Goal: Information Seeking & Learning: Understand process/instructions

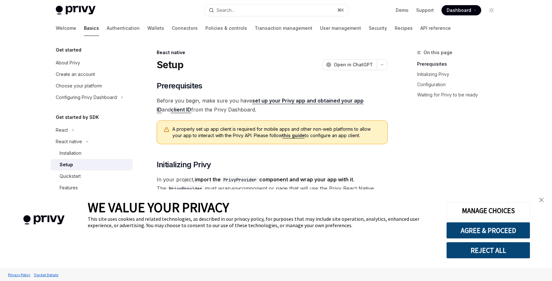
scroll to position [38, 0]
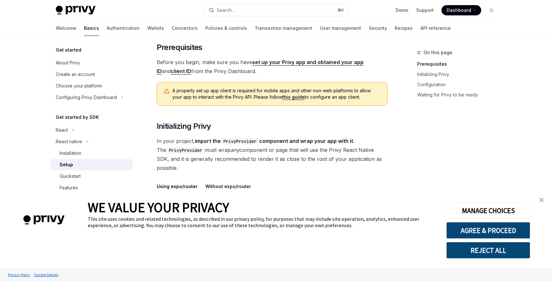
click at [539, 202] on img "close banner" at bounding box center [541, 200] width 4 height 4
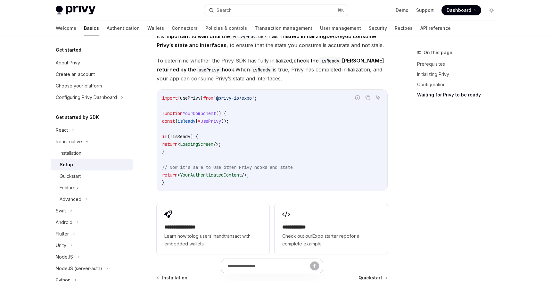
scroll to position [486, 0]
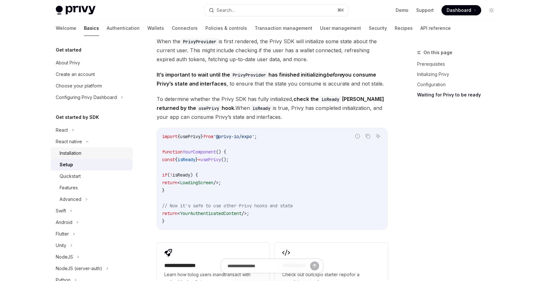
click at [93, 151] on div "Installation" at bounding box center [94, 153] width 69 height 8
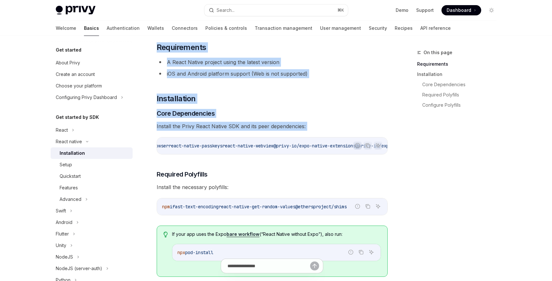
scroll to position [0, 355]
drag, startPoint x: 173, startPoint y: 145, endPoint x: 371, endPoint y: 151, distance: 198.2
click at [371, 151] on div "npx expo install expo-apple-authentication expo-application expo-crypto expo-li…" at bounding box center [272, 146] width 230 height 17
copy span "expo install expo-apple-authentication expo-application expo-crypto expo-linkin…"
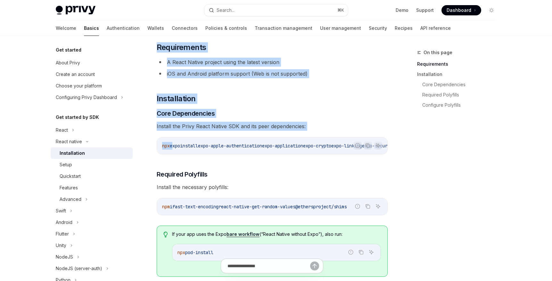
click at [175, 146] on span "expo" at bounding box center [175, 146] width 10 height 6
drag, startPoint x: 173, startPoint y: 146, endPoint x: 387, endPoint y: 152, distance: 214.2
click at [381, 152] on div "npx expo install expo-apple-authentication expo-application expo-crypto expo-li…" at bounding box center [272, 146] width 230 height 17
copy span "expo install expo-apple-authentication expo-application expo-crypto expo-linkin…"
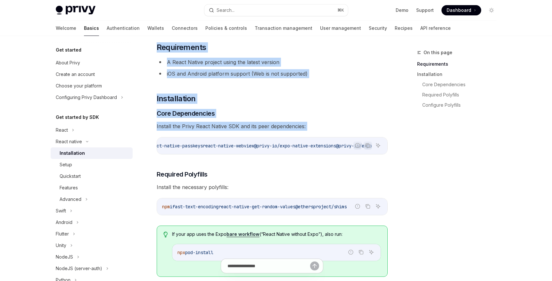
click at [272, 210] on span "react-native-get-random-values" at bounding box center [257, 207] width 77 height 6
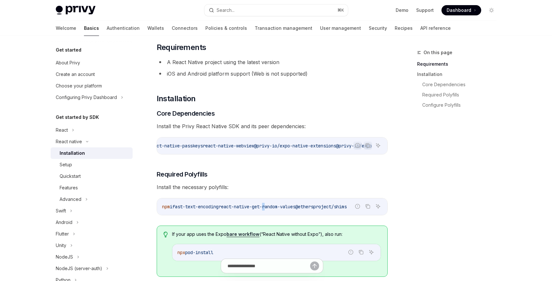
drag, startPoint x: 458, startPoint y: 158, endPoint x: 272, endPoint y: 210, distance: 193.0
click at [272, 210] on span "react-native-get-random-values" at bounding box center [257, 207] width 77 height 6
click at [255, 211] on code "npm i fast-text-encoding react-native-get-random-values @ethersproject/shims" at bounding box center [272, 207] width 220 height 8
click at [207, 210] on span "fast-text-encoding" at bounding box center [195, 207] width 46 height 6
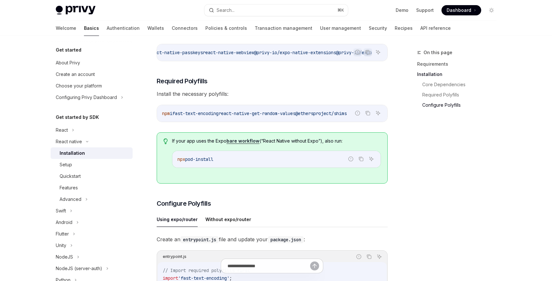
scroll to position [483, 0]
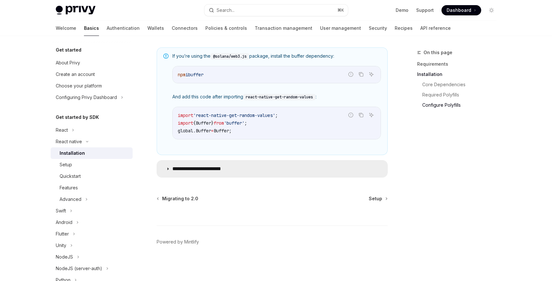
click at [163, 170] on summary "**********" at bounding box center [272, 169] width 230 height 17
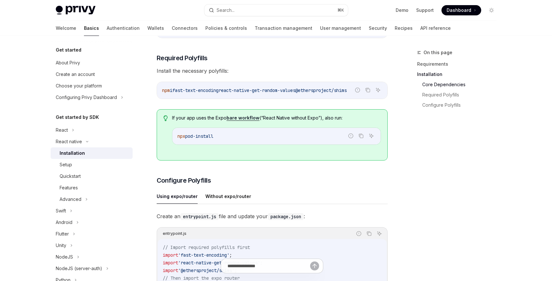
scroll to position [116, 0]
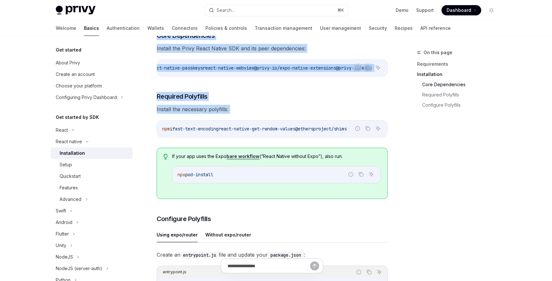
drag, startPoint x: 163, startPoint y: 132, endPoint x: 373, endPoint y: 133, distance: 210.9
click at [367, 131] on icon "Copy the contents from the code block" at bounding box center [367, 128] width 5 height 5
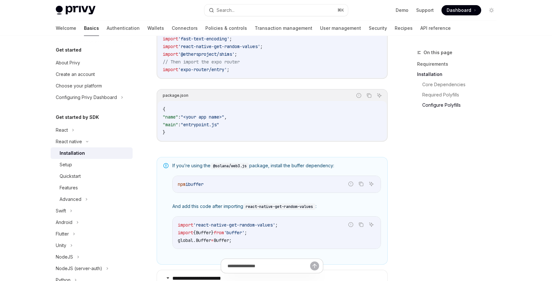
scroll to position [294, 0]
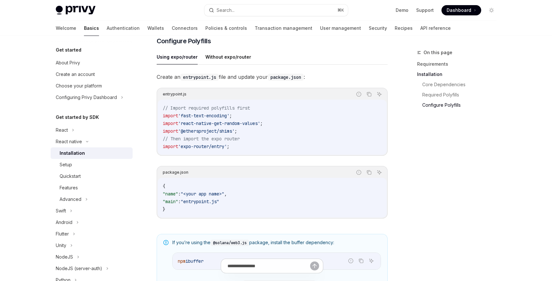
click at [181, 204] on span ":" at bounding box center [179, 202] width 3 height 6
copy code ""main" : "entrypoint.js""
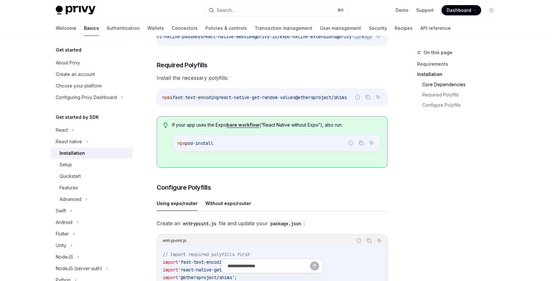
scroll to position [0, 0]
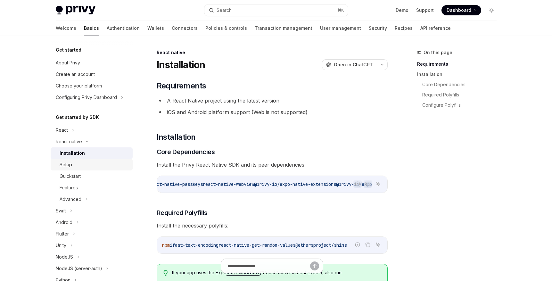
click at [68, 163] on div "Setup" at bounding box center [66, 165] width 13 height 8
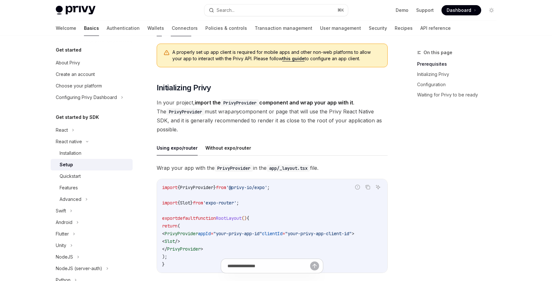
scroll to position [115, 0]
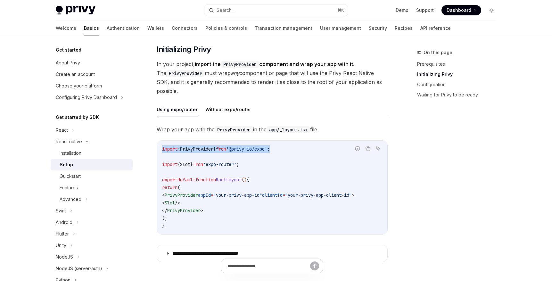
drag, startPoint x: 294, startPoint y: 149, endPoint x: 156, endPoint y: 147, distance: 138.5
copy span "import { PrivyProvider } from '@privy-io/expo' ;"
click at [262, 193] on span ""your-privy-app-id"" at bounding box center [237, 195] width 49 height 6
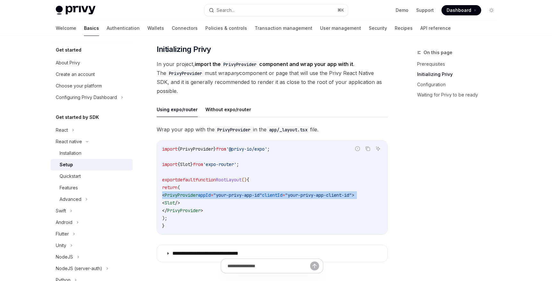
click at [262, 193] on span ""your-privy-app-id"" at bounding box center [237, 195] width 49 height 6
copy code "< PrivyProvider appId = "your-privy-app-id" clientId = "your-privy-app-client-i…"
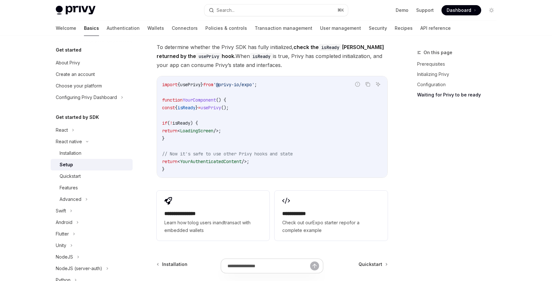
scroll to position [418, 0]
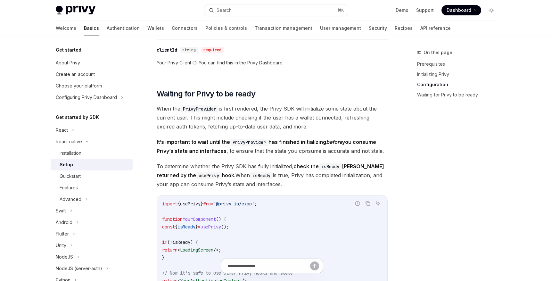
click at [333, 126] on span "When the PrivyProvider is first rendered, the Privy SDK will initialize some st…" at bounding box center [272, 117] width 231 height 27
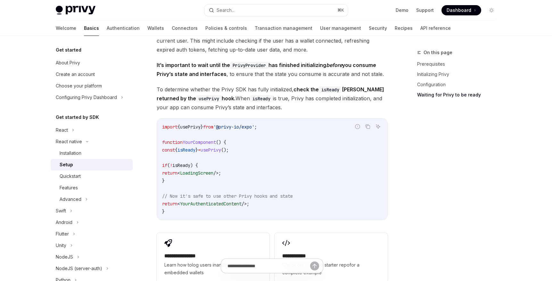
click at [263, 174] on code "import { usePrivy } from '@privy-io/expo' ; function YourComponent () { const {…" at bounding box center [272, 169] width 220 height 92
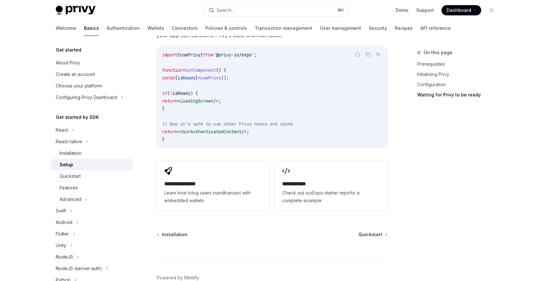
scroll to position [490, 0]
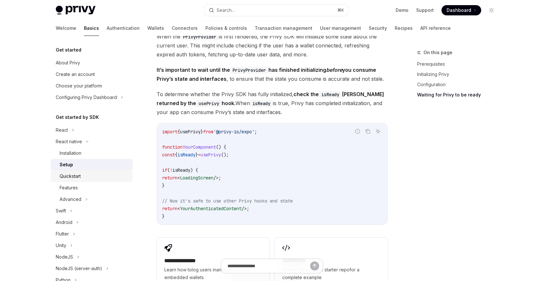
click at [98, 175] on div "Quickstart" at bounding box center [94, 176] width 69 height 8
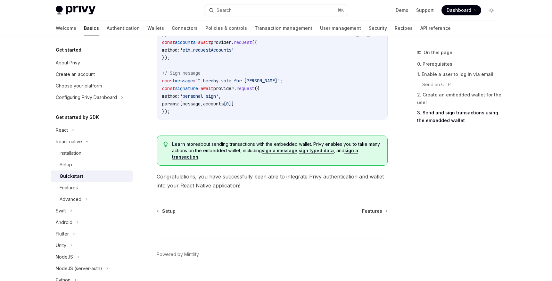
scroll to position [981, 0]
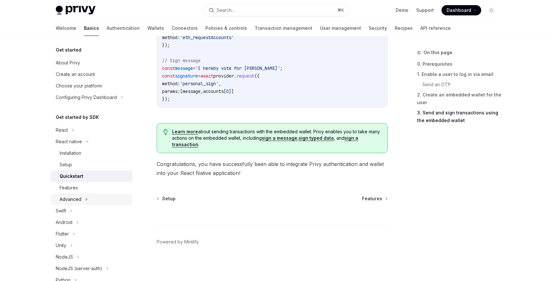
click at [82, 200] on div "Advanced" at bounding box center [92, 200] width 82 height 12
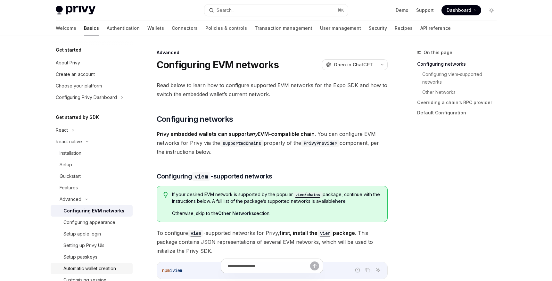
scroll to position [77, 0]
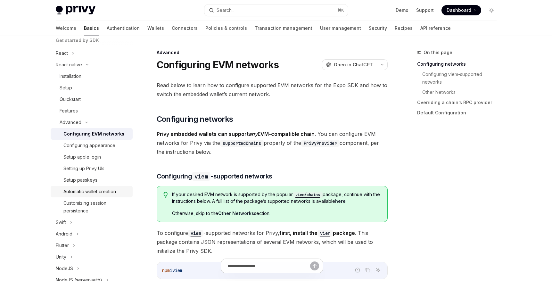
click at [120, 191] on div "Automatic wallet creation" at bounding box center [95, 192] width 65 height 8
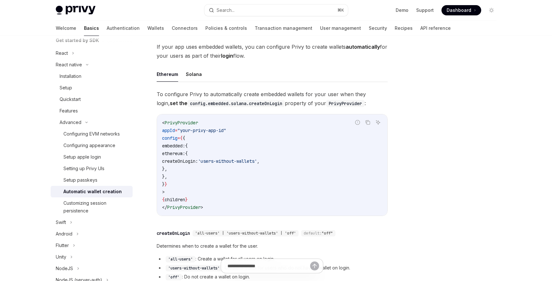
scroll to position [115, 0]
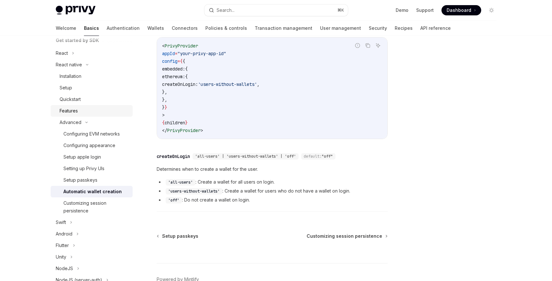
click at [75, 108] on div "Features" at bounding box center [69, 111] width 18 height 8
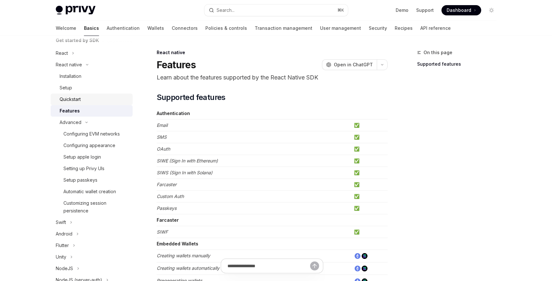
click at [89, 97] on div "Quickstart" at bounding box center [94, 100] width 69 height 8
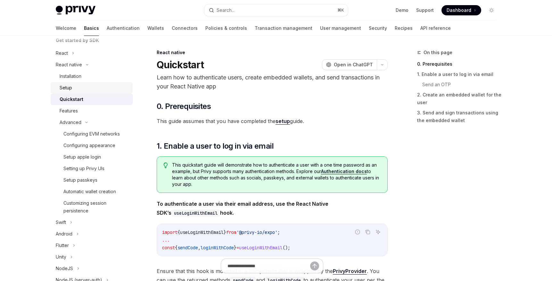
click at [84, 90] on div "Setup" at bounding box center [94, 88] width 69 height 8
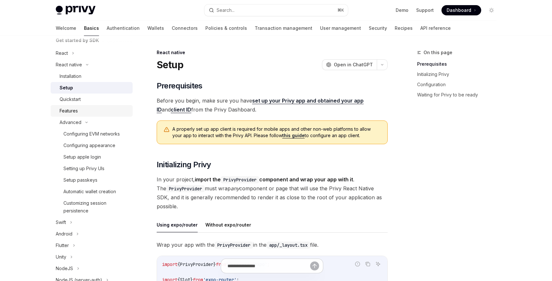
click at [86, 114] on div "Features" at bounding box center [94, 111] width 69 height 8
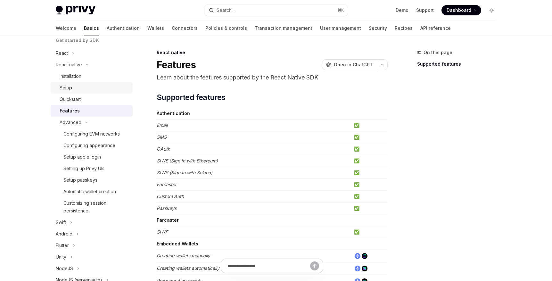
click at [86, 92] on link "Setup" at bounding box center [92, 88] width 82 height 12
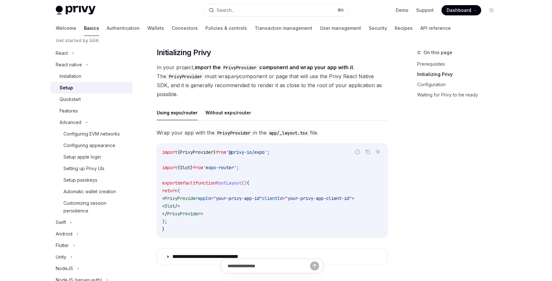
scroll to position [189, 0]
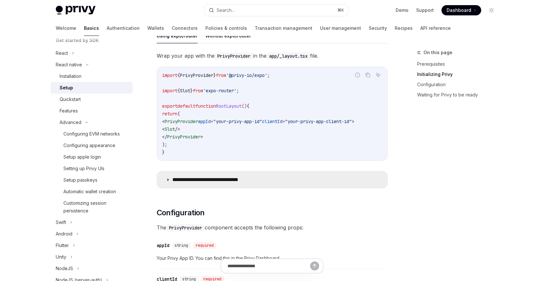
click at [296, 179] on summary "**********" at bounding box center [272, 179] width 230 height 17
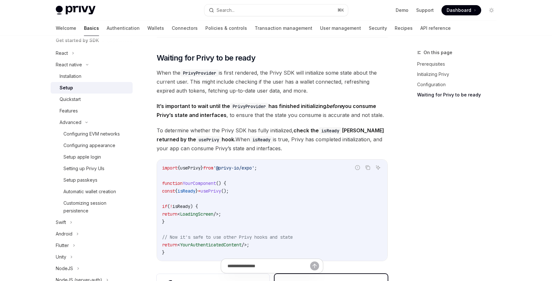
scroll to position [922, 0]
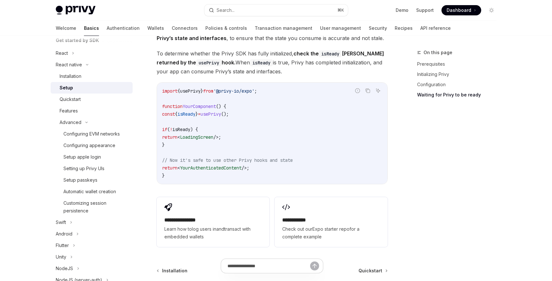
click at [246, 113] on code "import { usePrivy } from '@privy-io/expo' ; function YourComponent () { const {…" at bounding box center [272, 133] width 220 height 92
drag, startPoint x: 260, startPoint y: 114, endPoint x: 161, endPoint y: 112, distance: 98.8
click at [161, 112] on div "import { usePrivy } from '@privy-io/expo' ; function YourComponent () { const {…" at bounding box center [272, 133] width 230 height 101
click at [251, 114] on code "import { usePrivy } from '@privy-io/expo' ; function YourComponent () { const {…" at bounding box center [272, 133] width 220 height 92
drag, startPoint x: 207, startPoint y: 114, endPoint x: 168, endPoint y: 114, distance: 39.8
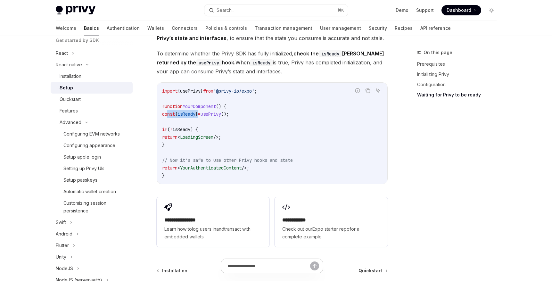
click at [168, 114] on span "const { isReady } = usePrivy ();" at bounding box center [195, 114] width 67 height 6
click at [221, 113] on span "usePrivy" at bounding box center [211, 114] width 21 height 6
drag, startPoint x: 241, startPoint y: 114, endPoint x: 145, endPoint y: 117, distance: 96.9
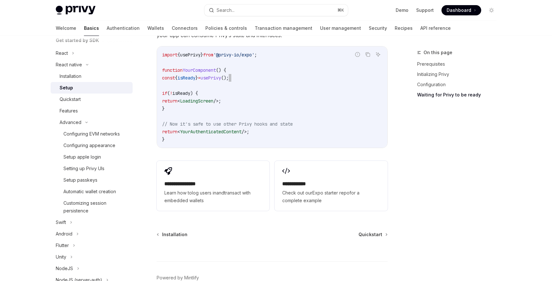
scroll to position [997, 0]
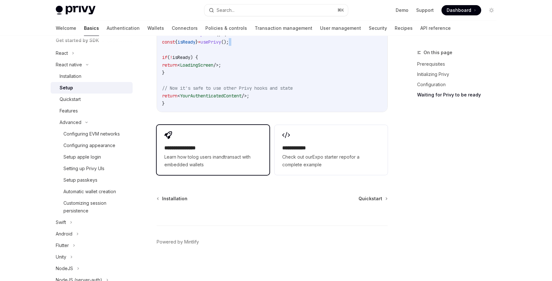
click at [234, 159] on link "transact with embedded wallets" at bounding box center [207, 160] width 86 height 13
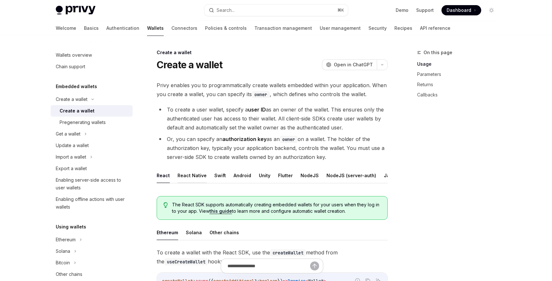
click at [196, 177] on button "React Native" at bounding box center [192, 175] width 29 height 15
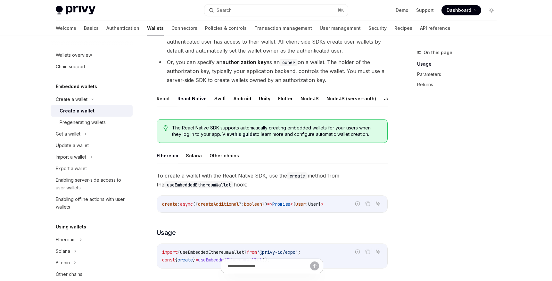
scroll to position [154, 0]
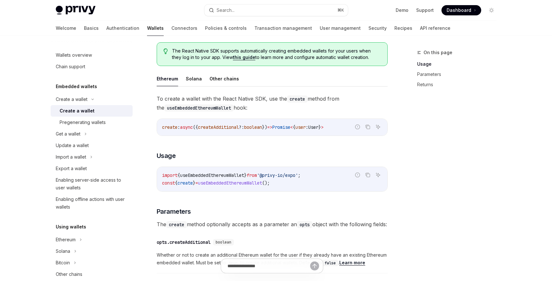
drag, startPoint x: 335, startPoint y: 175, endPoint x: 331, endPoint y: 182, distance: 7.8
click at [335, 175] on div "import { useEmbeddedEthereumWallet } from '@privy-io/expo' ; const { create } =…" at bounding box center [272, 179] width 230 height 24
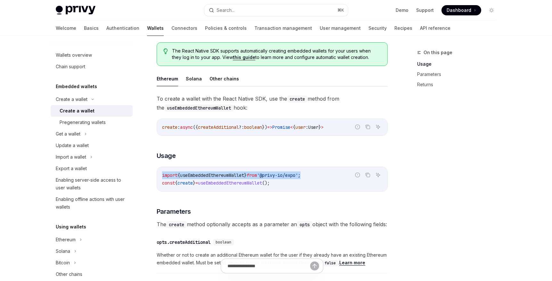
drag, startPoint x: 331, startPoint y: 182, endPoint x: 158, endPoint y: 180, distance: 172.8
click at [156, 180] on div "Create a wallet Create a wallet OpenAI Open in ChatGPT OpenAI Open in ChatGPT P…" at bounding box center [212, 167] width 354 height 544
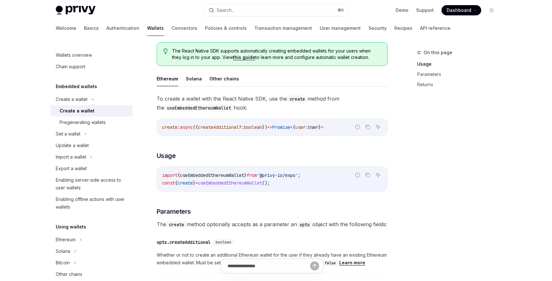
click at [327, 187] on code "import { useEmbeddedEthereumWallet } from '@privy-io/expo' ; const { create } =…" at bounding box center [272, 178] width 220 height 15
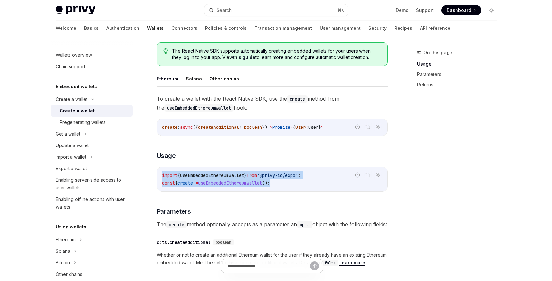
drag, startPoint x: 296, startPoint y: 189, endPoint x: 152, endPoint y: 181, distance: 144.8
click at [152, 181] on div "Create a wallet Create a wallet OpenAI Open in ChatGPT OpenAI Open in ChatGPT P…" at bounding box center [212, 167] width 354 height 544
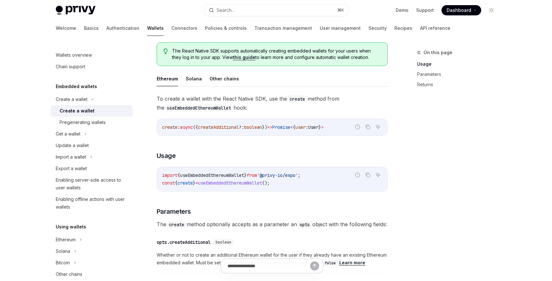
click at [313, 191] on div "import { useEmbeddedEthereumWallet } from '@privy-io/expo' ; const { create } =…" at bounding box center [272, 179] width 230 height 24
click at [241, 178] on span "useEmbeddedEthereumWallet" at bounding box center [212, 175] width 64 height 6
copy span "useEmbeddedEthereumWallet"
drag, startPoint x: 482, startPoint y: 160, endPoint x: 216, endPoint y: 179, distance: 266.7
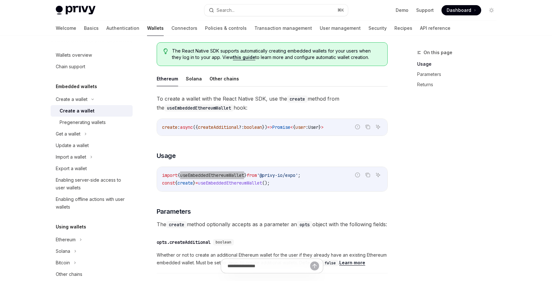
click at [216, 178] on span "useEmbeddedEthereumWallet" at bounding box center [212, 175] width 64 height 6
drag, startPoint x: 234, startPoint y: 190, endPoint x: 244, endPoint y: 190, distance: 9.6
click at [234, 187] on code "import { useEmbeddedEthereumWallet } from '@privy-io/expo' ; const { create } =…" at bounding box center [272, 178] width 220 height 15
drag, startPoint x: 258, startPoint y: 191, endPoint x: 162, endPoint y: 188, distance: 95.9
click at [162, 187] on code "import { useEmbeddedEthereumWallet } from '@privy-io/expo' ; const { create } =…" at bounding box center [272, 178] width 220 height 15
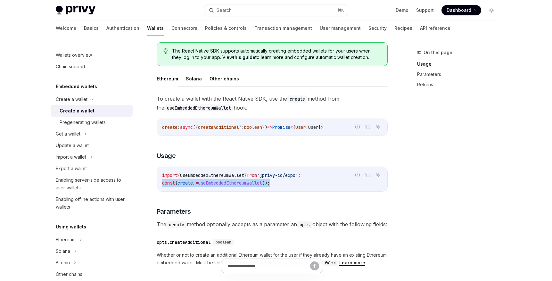
copy span "const { create } = useEmbeddedEthereumWallet ();"
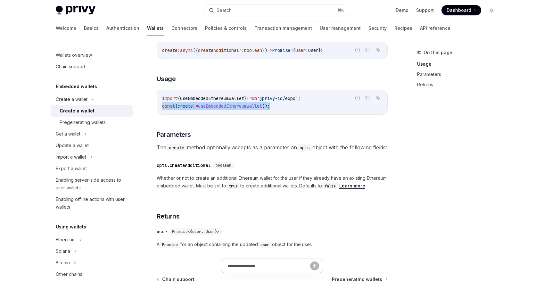
click at [229, 110] on code "import { useEmbeddedEthereumWallet } from '@privy-io/expo' ; const { create } =…" at bounding box center [272, 102] width 220 height 15
drag, startPoint x: 278, startPoint y: 109, endPoint x: 287, endPoint y: 111, distance: 8.9
click at [270, 109] on span "();" at bounding box center [266, 106] width 8 height 6
drag, startPoint x: 288, startPoint y: 111, endPoint x: 399, endPoint y: 86, distance: 113.8
click at [163, 109] on code "import { useEmbeddedEthereumWallet } from '@privy-io/expo' ; const { create } =…" at bounding box center [272, 102] width 220 height 15
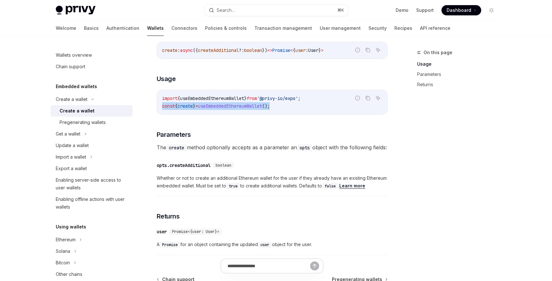
copy span "const { create } = useEmbeddedEthereumWallet ();"
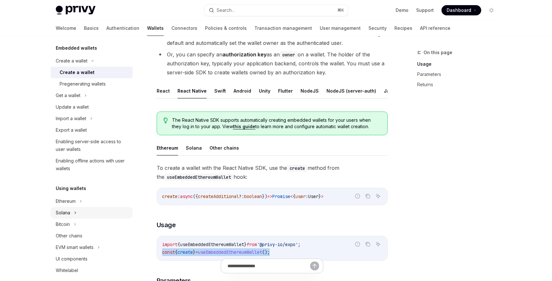
scroll to position [77, 0]
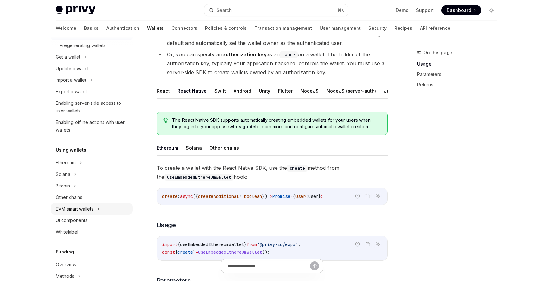
click at [93, 208] on div "EVM smart wallets" at bounding box center [75, 209] width 38 height 8
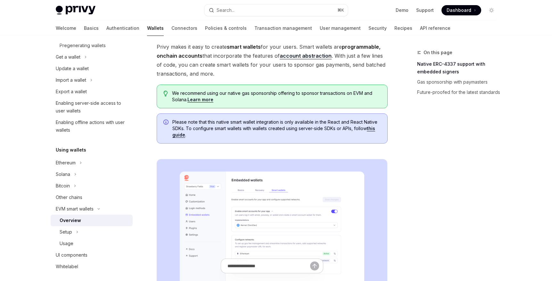
scroll to position [77, 0]
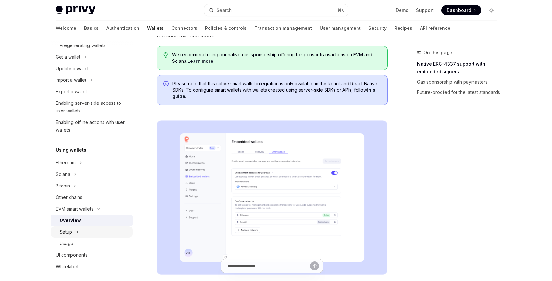
click at [100, 230] on div "Setup" at bounding box center [92, 232] width 82 height 12
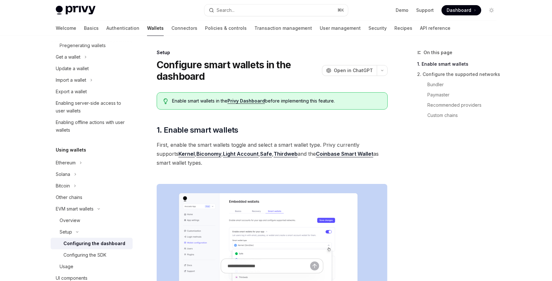
scroll to position [38, 0]
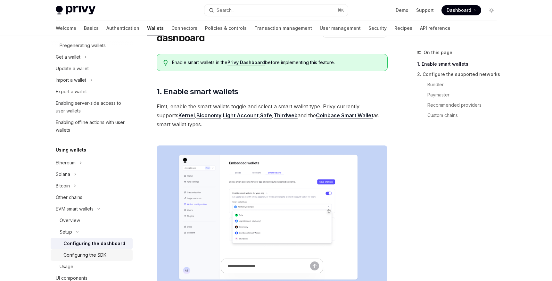
click at [108, 254] on div "Configuring the SDK" at bounding box center [95, 255] width 65 height 8
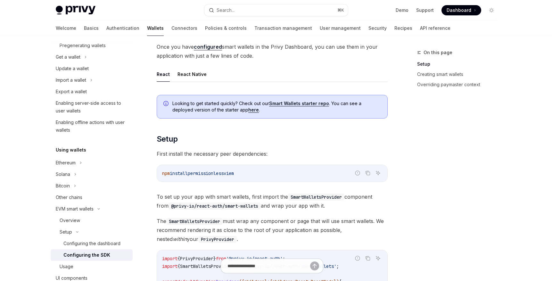
scroll to position [115, 0]
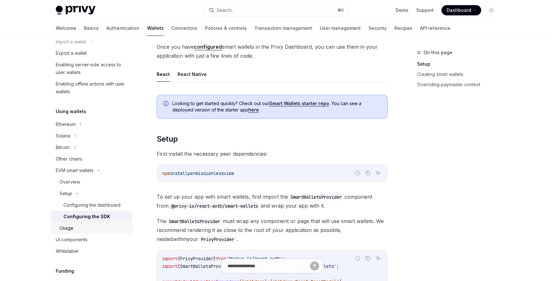
click at [76, 227] on div "Usage" at bounding box center [94, 228] width 69 height 8
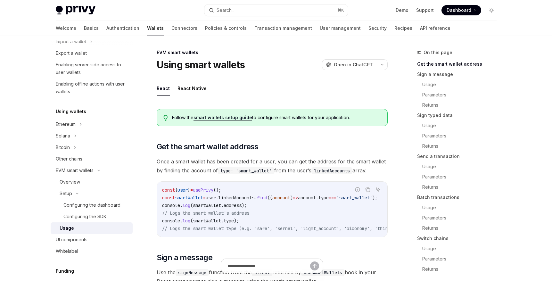
scroll to position [38, 0]
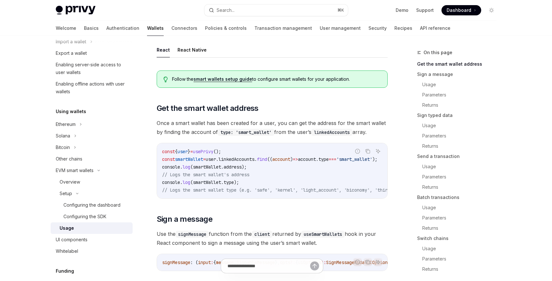
click at [89, 233] on link "Usage" at bounding box center [92, 228] width 82 height 12
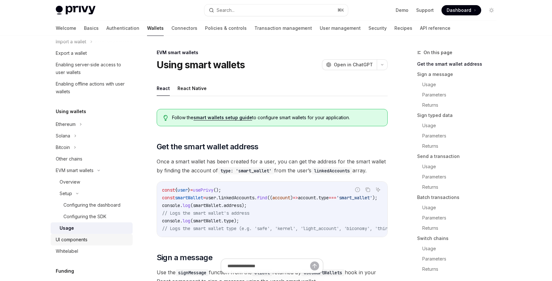
click at [89, 238] on div "UI components" at bounding box center [92, 240] width 73 height 8
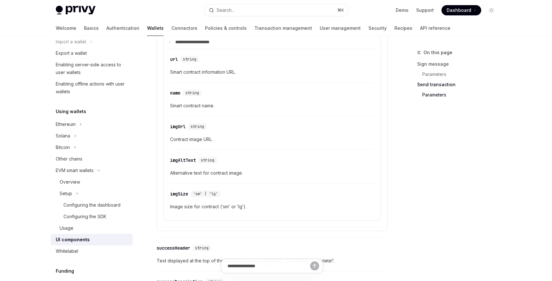
scroll to position [1191, 0]
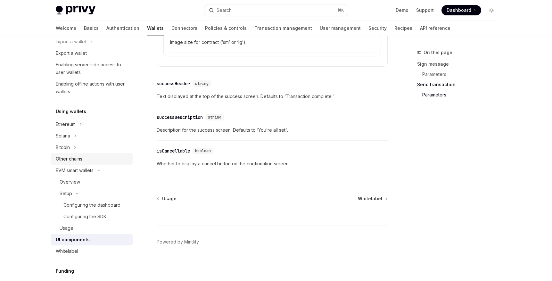
click at [79, 163] on link "Other chains" at bounding box center [92, 159] width 82 height 12
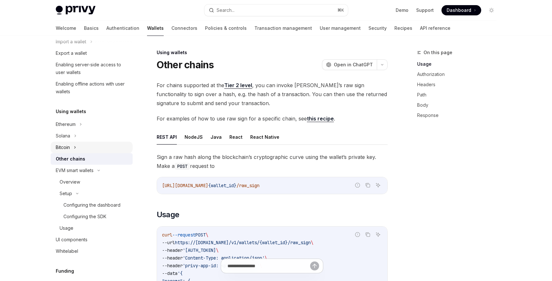
click at [76, 146] on icon at bounding box center [75, 148] width 3 height 8
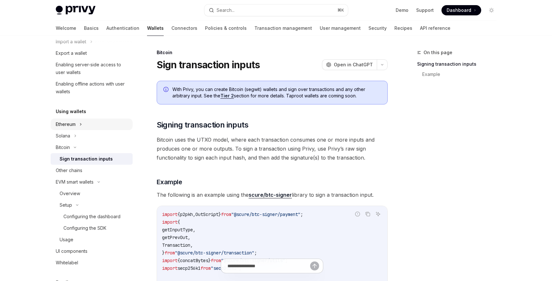
click at [78, 123] on div "Ethereum" at bounding box center [92, 125] width 82 height 12
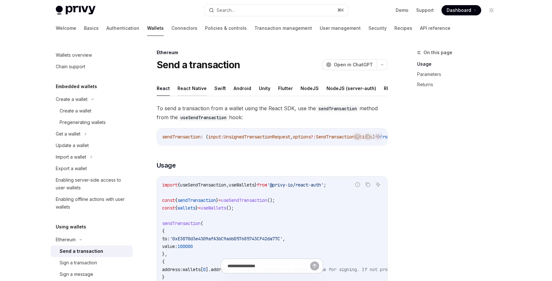
click at [196, 84] on button "React Native" at bounding box center [192, 88] width 29 height 15
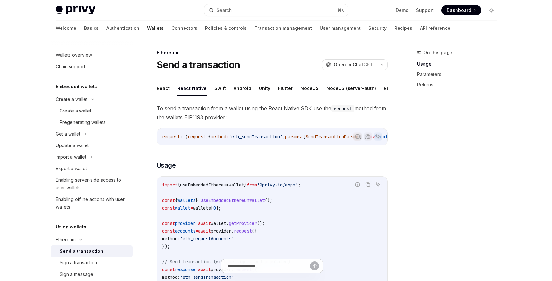
scroll to position [77, 0]
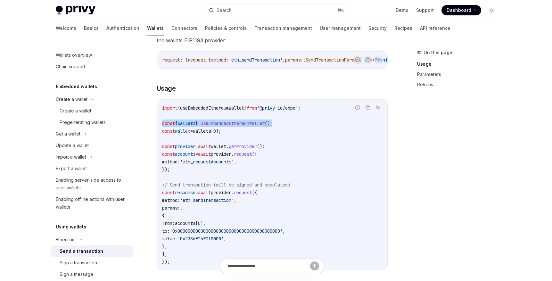
drag, startPoint x: 295, startPoint y: 132, endPoint x: 163, endPoint y: 130, distance: 132.1
click at [163, 130] on code "import { useEmbeddedEthereumWallet } from '@privy-io/expo' ; const { wallets } …" at bounding box center [272, 185] width 220 height 162
copy span "const { wallets } = useEmbeddedEthereumWallet ();"
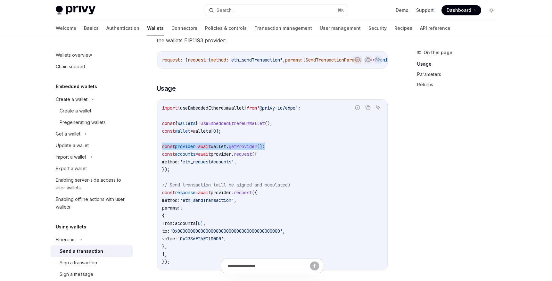
drag, startPoint x: 289, startPoint y: 154, endPoint x: 157, endPoint y: 154, distance: 132.4
click at [155, 154] on div "Ethereum Send a transaction OpenAI Open in ChatGPT OpenAI Open in ChatGPT React…" at bounding box center [212, 261] width 354 height 579
click at [221, 134] on span "];" at bounding box center [218, 131] width 5 height 6
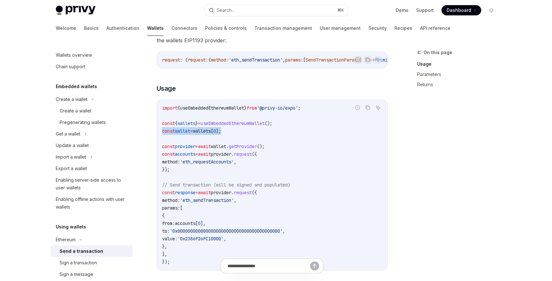
drag, startPoint x: 238, startPoint y: 137, endPoint x: 156, endPoint y: 140, distance: 81.8
click at [156, 140] on div "Ethereum Send a transaction OpenAI Open in ChatGPT OpenAI Open in ChatGPT React…" at bounding box center [212, 261] width 354 height 579
copy span "const wallet = wallets [ 0 ];"
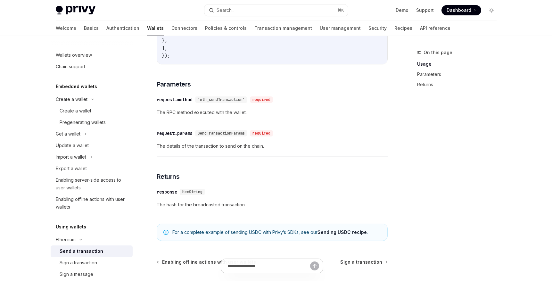
scroll to position [354, 0]
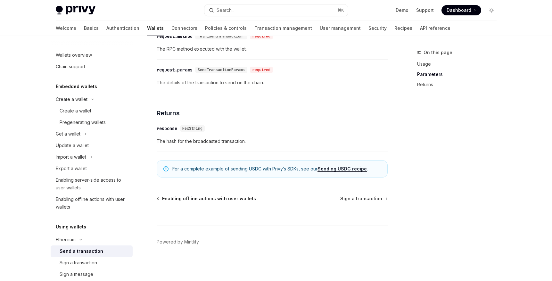
click at [227, 198] on span "Enabling offline actions with user wallets" at bounding box center [209, 199] width 94 height 6
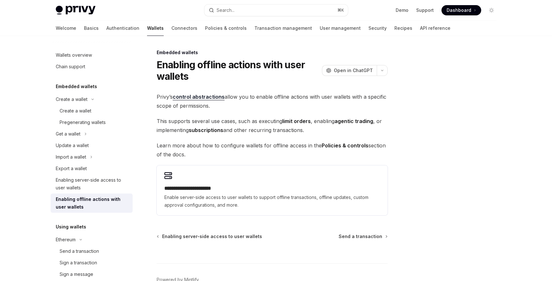
click at [227, 198] on span "Enable server-side access to user wallets to support offline transactions, offl…" at bounding box center [272, 201] width 216 height 15
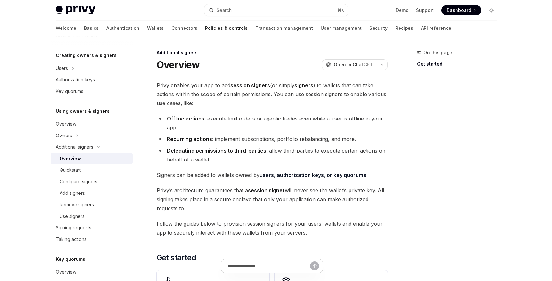
click at [286, 174] on link "users, authorization keys, or key quorums" at bounding box center [313, 175] width 107 height 7
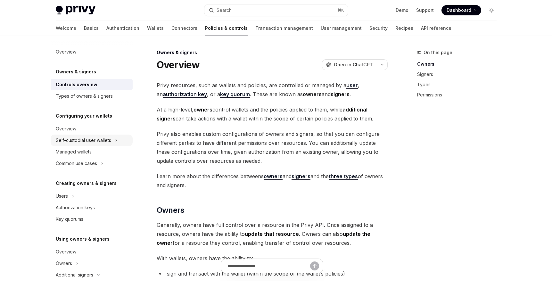
click at [104, 141] on div "Self-custodial user wallets" at bounding box center [83, 141] width 55 height 8
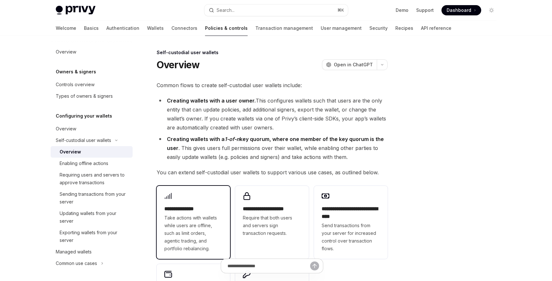
scroll to position [77, 0]
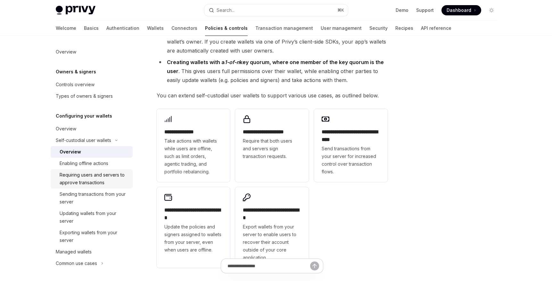
click at [108, 178] on div "Requiring users and servers to approve transactions" at bounding box center [94, 178] width 69 height 15
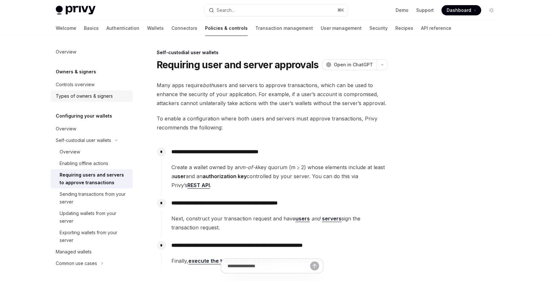
click at [97, 96] on div "Types of owners & signers" at bounding box center [84, 96] width 57 height 8
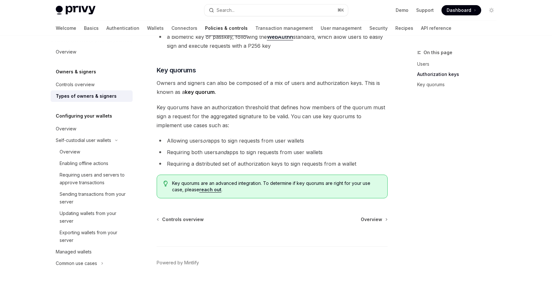
scroll to position [202, 0]
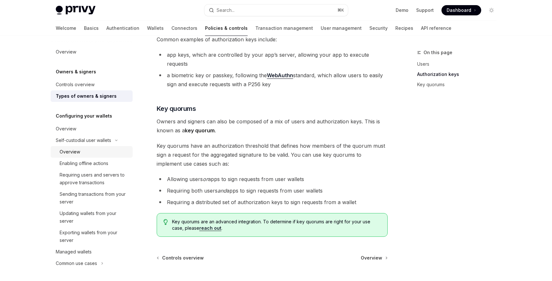
click at [97, 149] on div "Overview" at bounding box center [94, 152] width 69 height 8
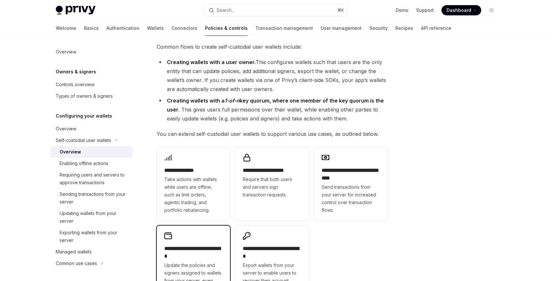
scroll to position [115, 0]
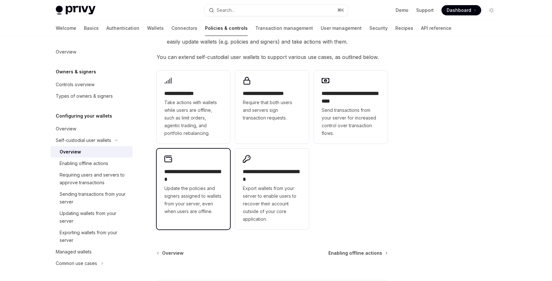
click at [199, 170] on h2 "**********" at bounding box center [193, 175] width 58 height 15
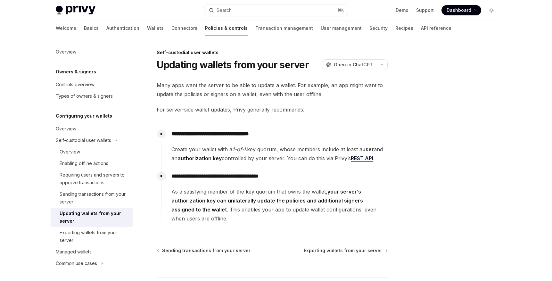
click at [354, 159] on link "REST API" at bounding box center [362, 158] width 22 height 7
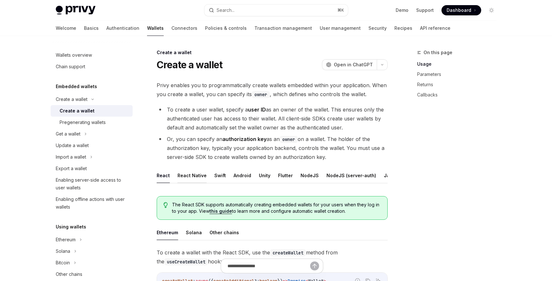
click at [195, 179] on button "React Native" at bounding box center [192, 175] width 29 height 15
type textarea "*"
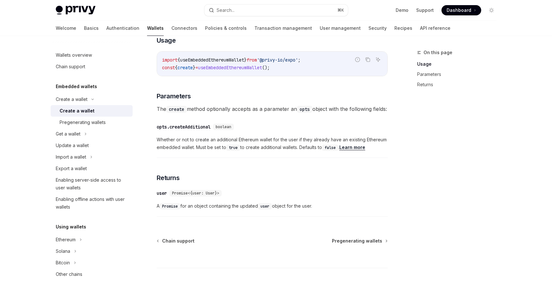
scroll to position [308, 0]
